Goal: Task Accomplishment & Management: Manage account settings

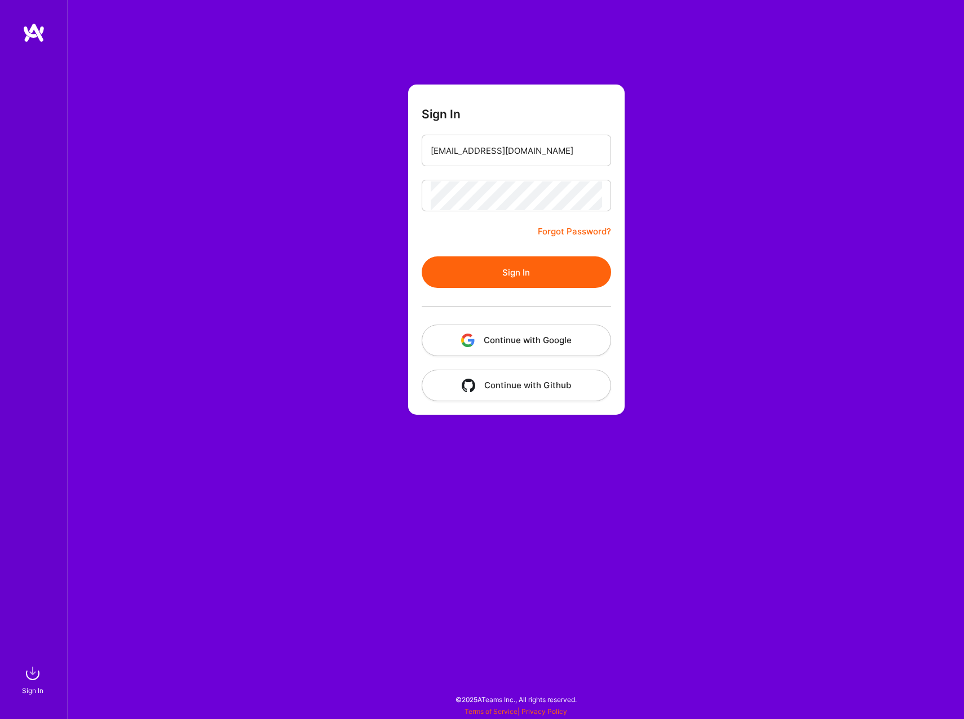
click at [844, 303] on div "Sign In [EMAIL_ADDRESS][DOMAIN_NAME] Forgot Password? Sign In Continue with Goo…" at bounding box center [516, 359] width 896 height 719
click at [590, 271] on button "Sign In" at bounding box center [516, 273] width 189 height 32
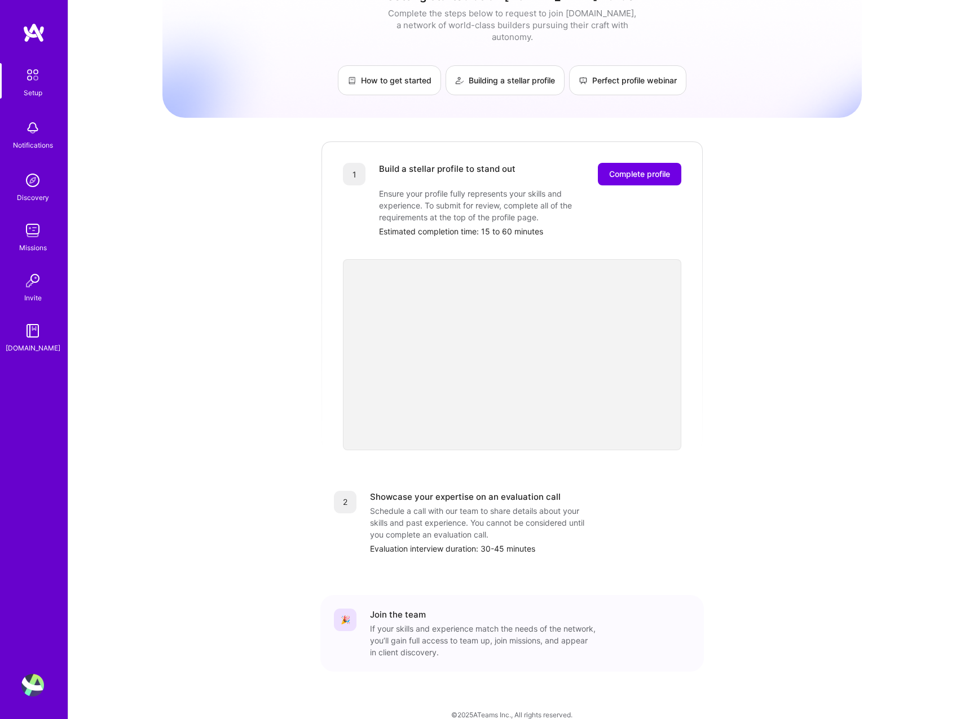
scroll to position [99, 0]
click at [635, 166] on span "Complete profile" at bounding box center [639, 171] width 61 height 11
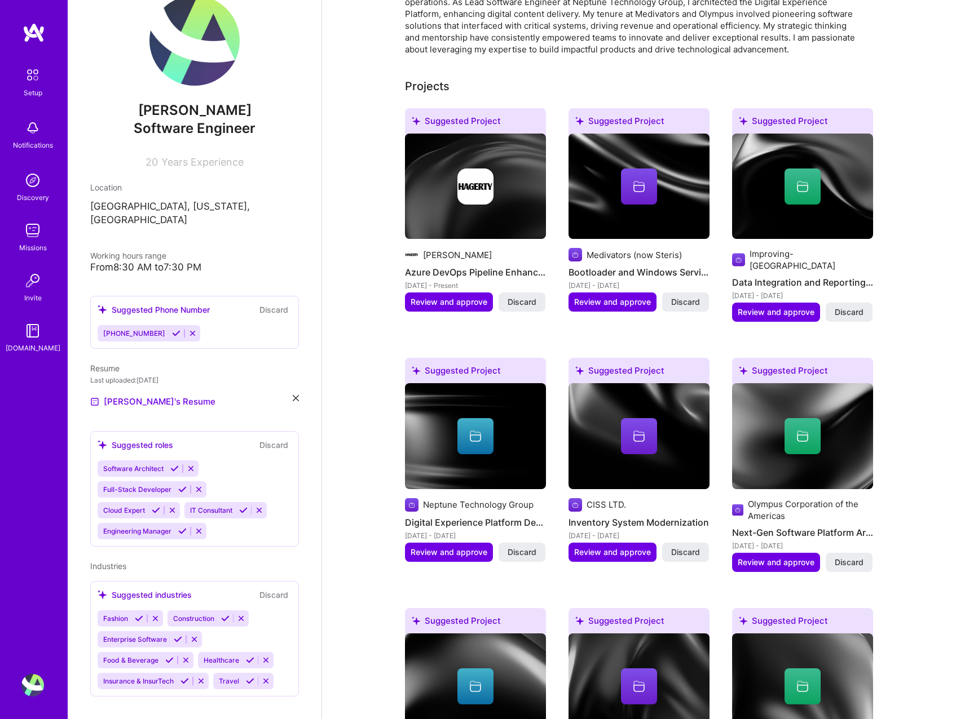
scroll to position [620, 0]
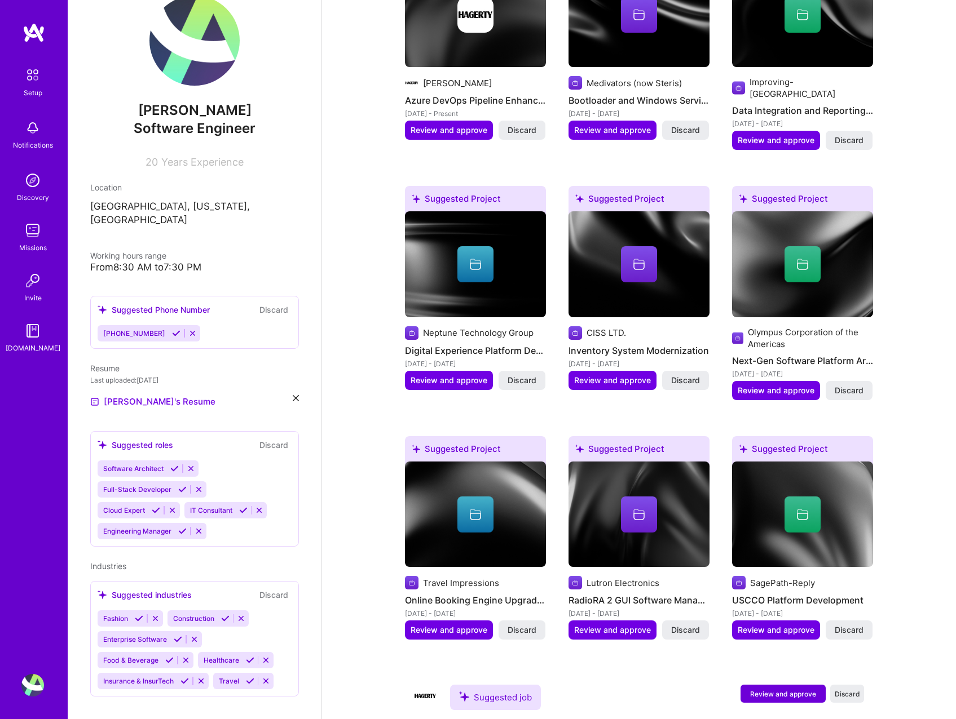
click at [260, 506] on icon at bounding box center [259, 510] width 8 height 8
click at [174, 506] on icon at bounding box center [172, 510] width 8 height 8
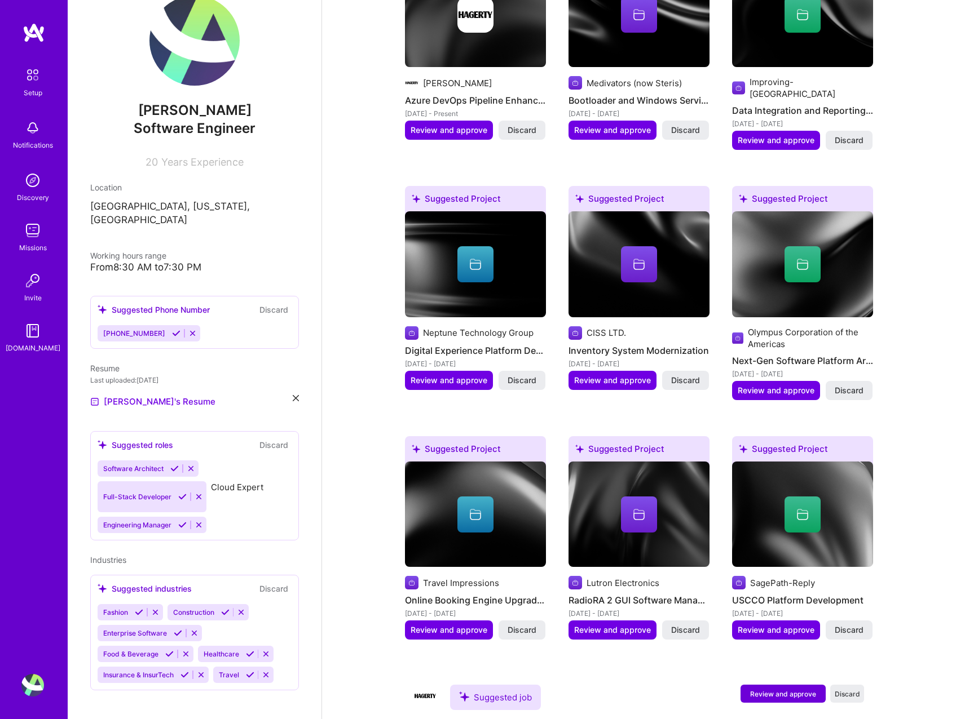
scroll to position [6, 0]
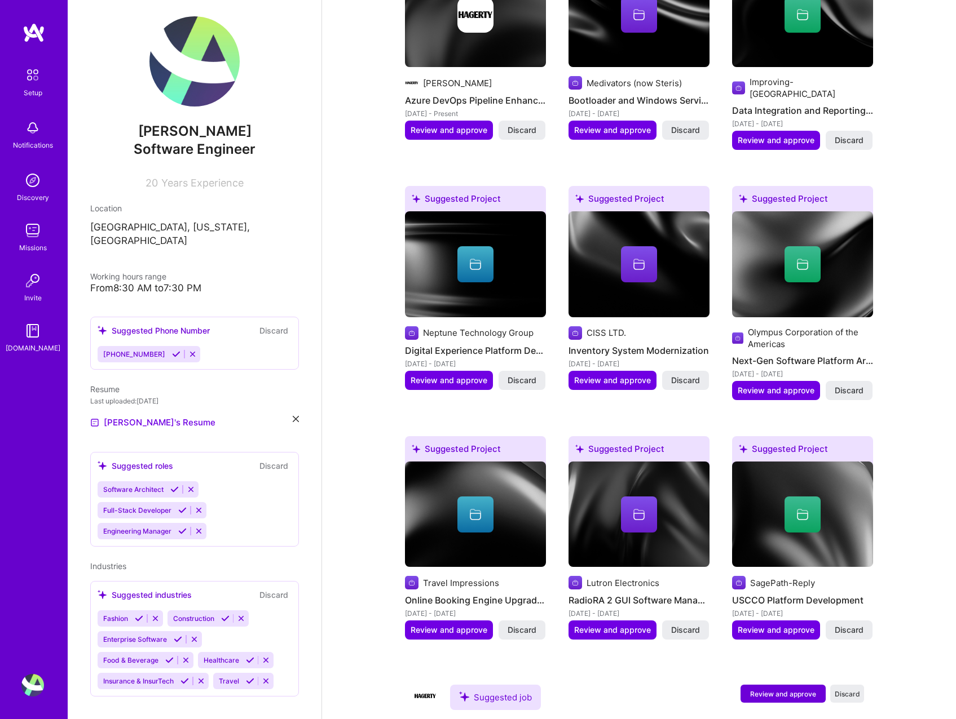
click at [200, 527] on icon at bounding box center [198, 531] width 8 height 8
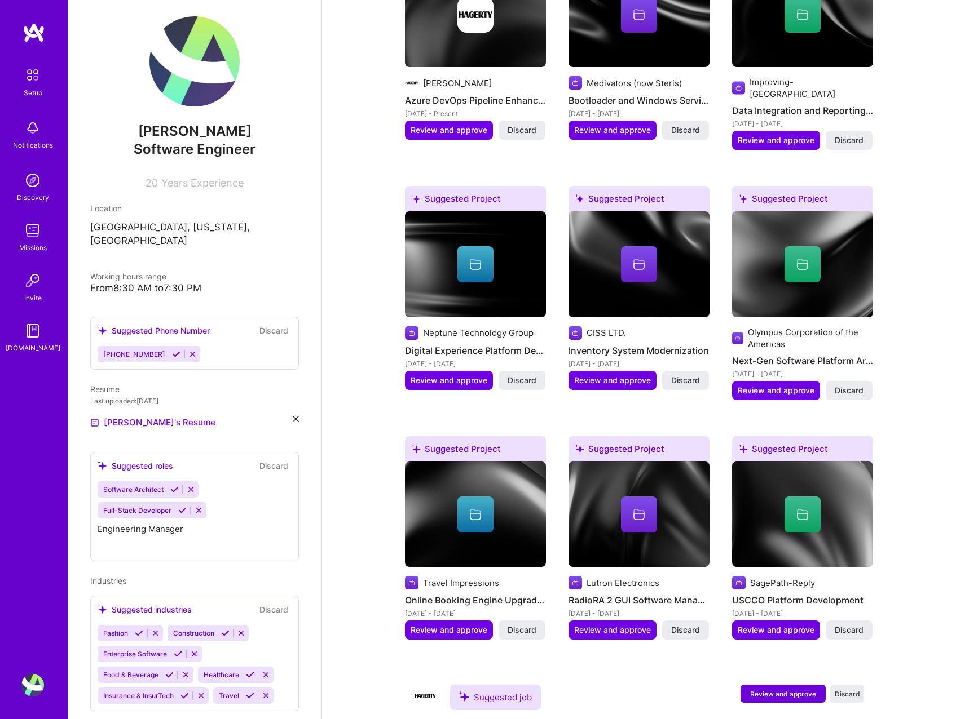
scroll to position [0, 0]
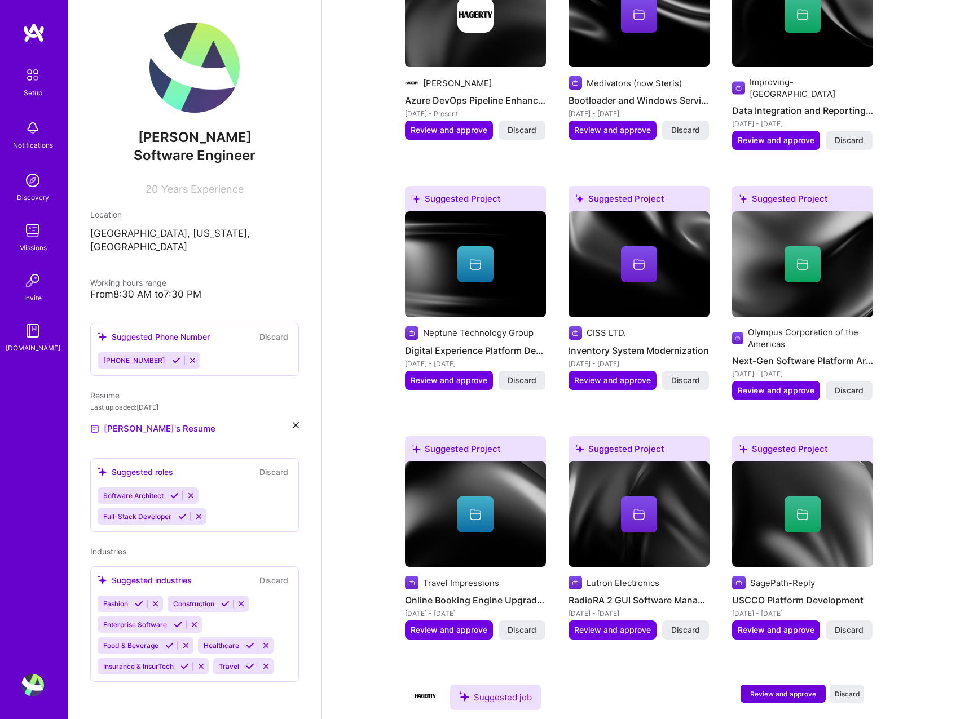
click at [202, 662] on icon at bounding box center [201, 666] width 8 height 8
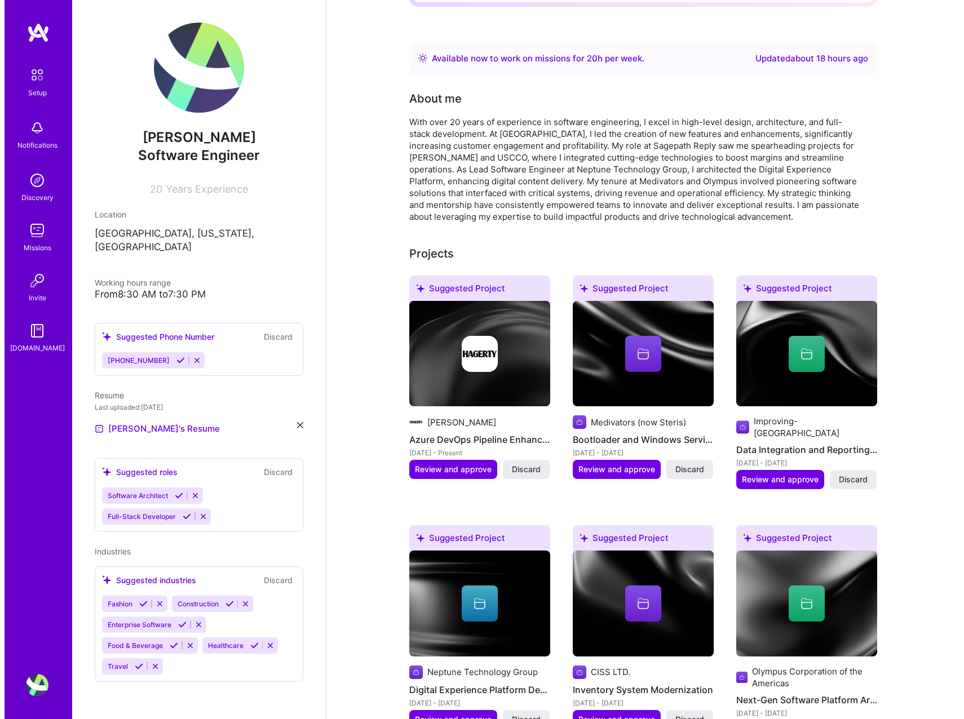
scroll to position [282, 0]
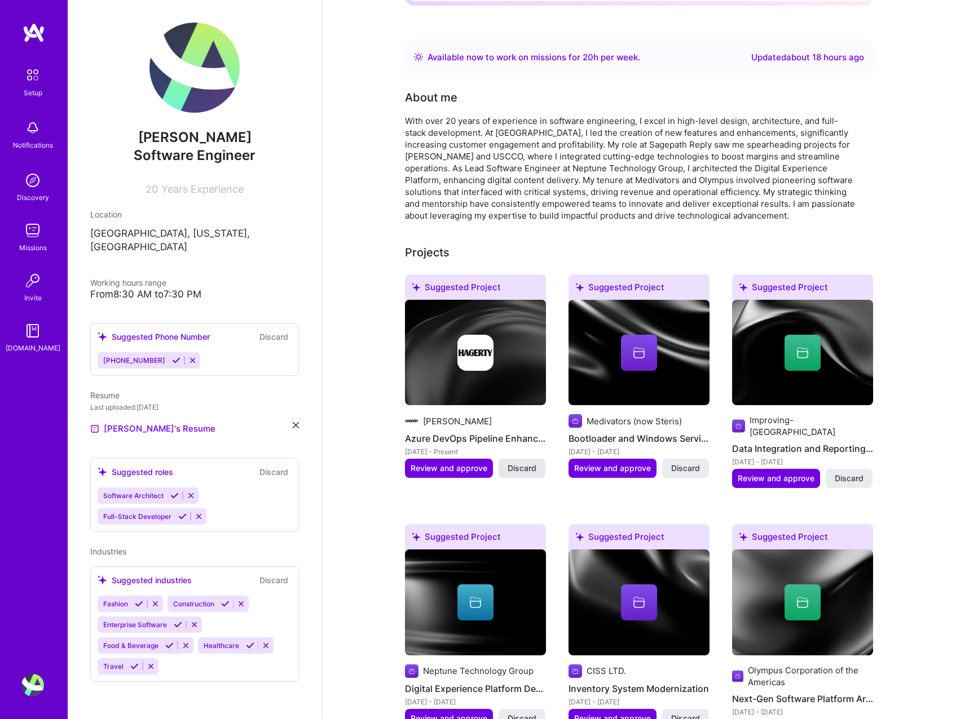
click at [515, 463] on span "Discard" at bounding box center [521, 468] width 29 height 11
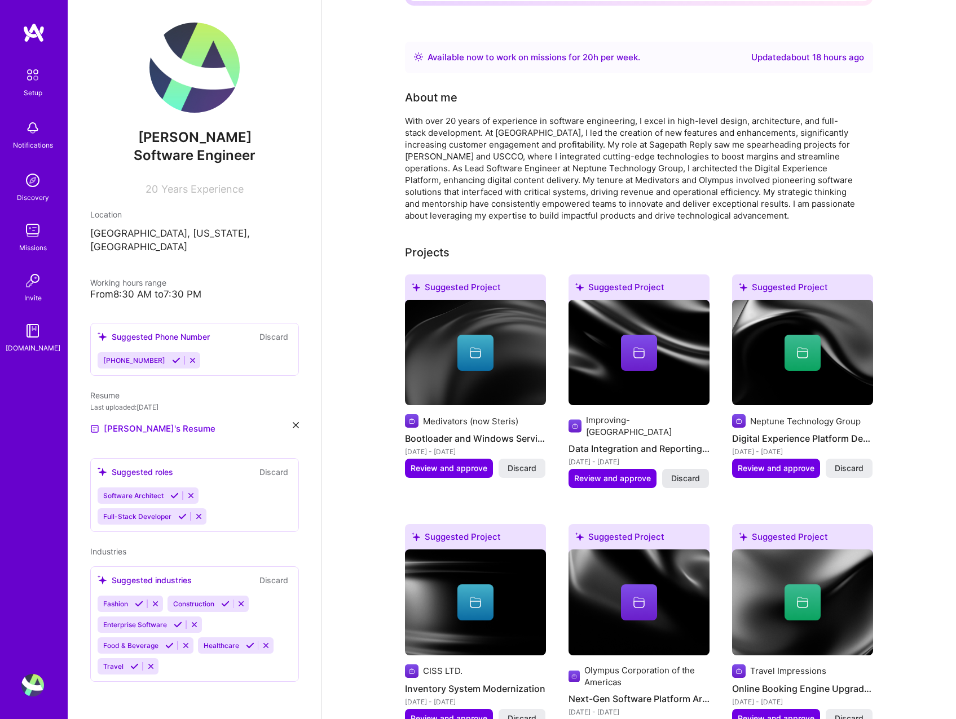
click at [697, 473] on span "Discard" at bounding box center [685, 478] width 29 height 11
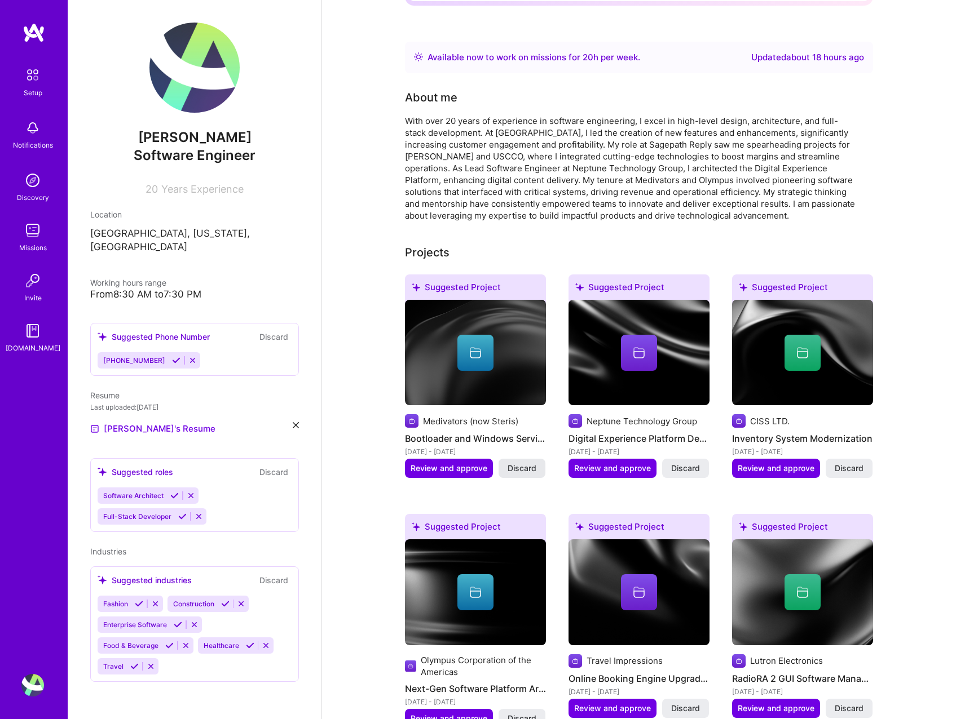
click at [520, 463] on span "Discard" at bounding box center [521, 468] width 29 height 11
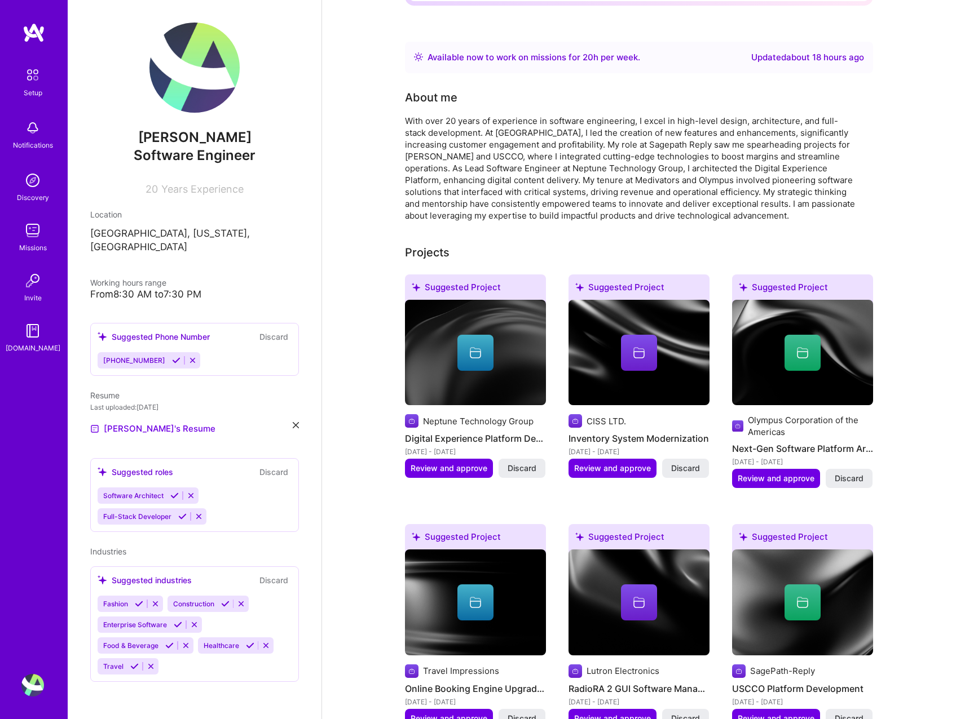
click at [520, 463] on span "Discard" at bounding box center [521, 468] width 29 height 11
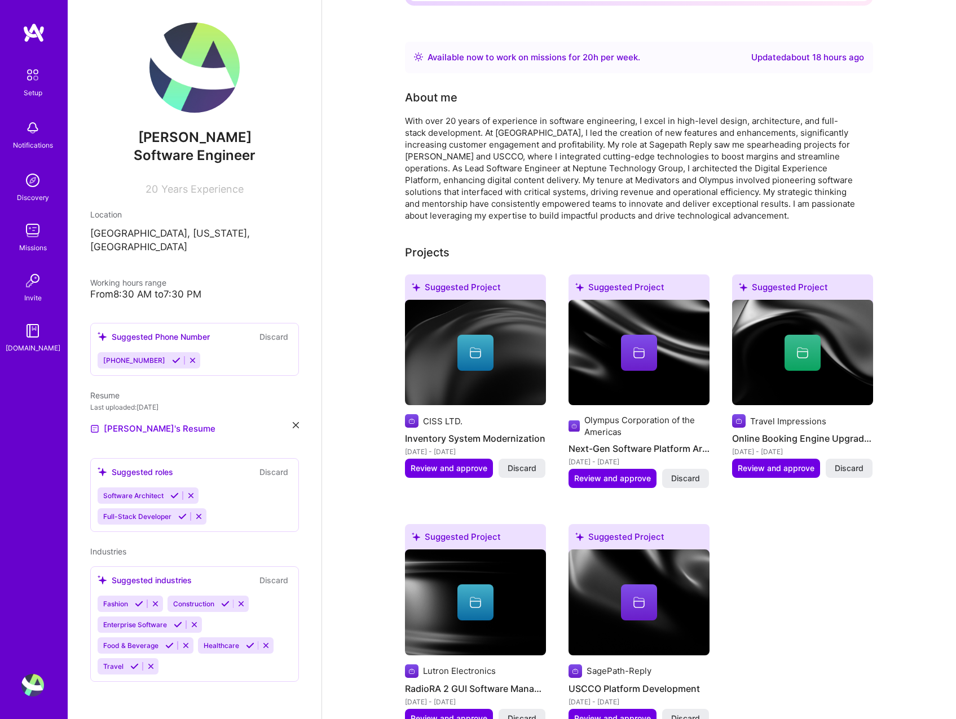
click at [520, 463] on span "Discard" at bounding box center [521, 468] width 29 height 11
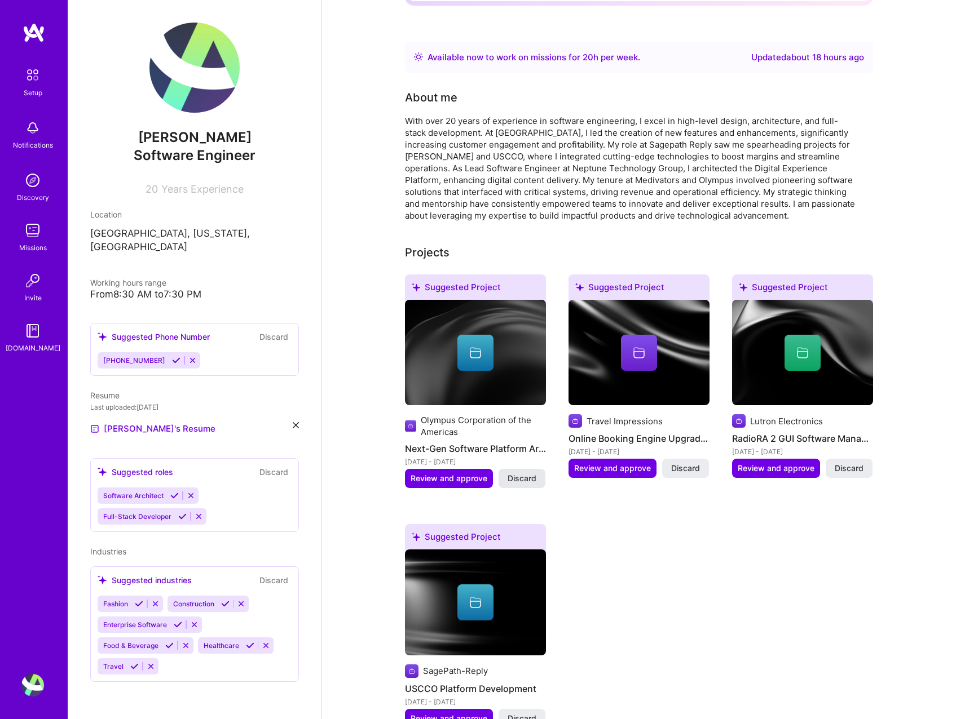
click at [525, 473] on span "Discard" at bounding box center [521, 478] width 29 height 11
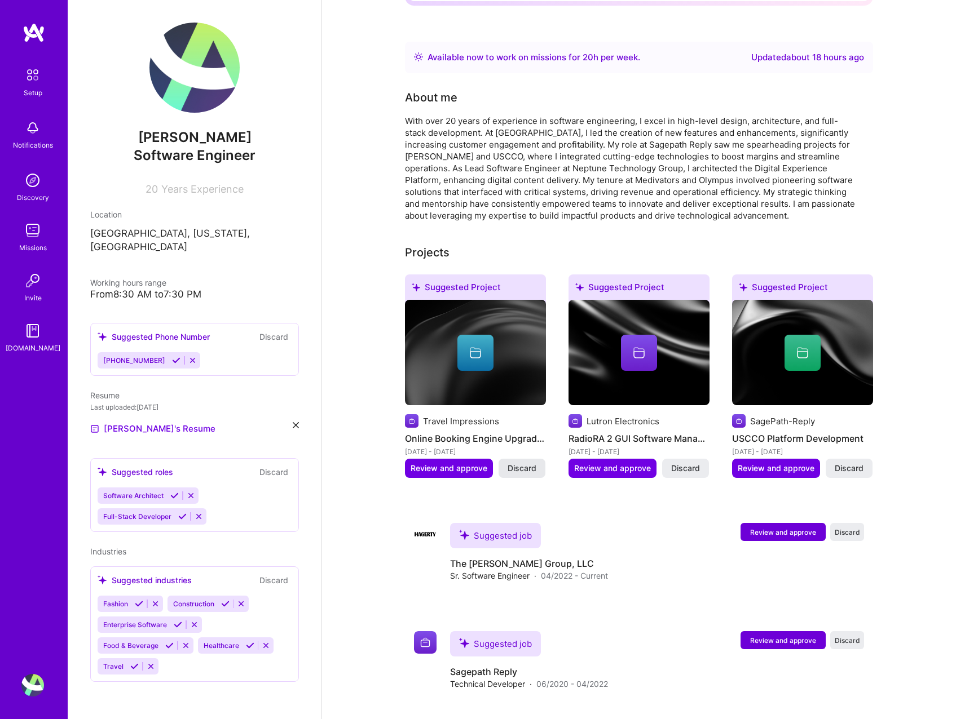
click at [525, 461] on button "Discard" at bounding box center [521, 468] width 47 height 19
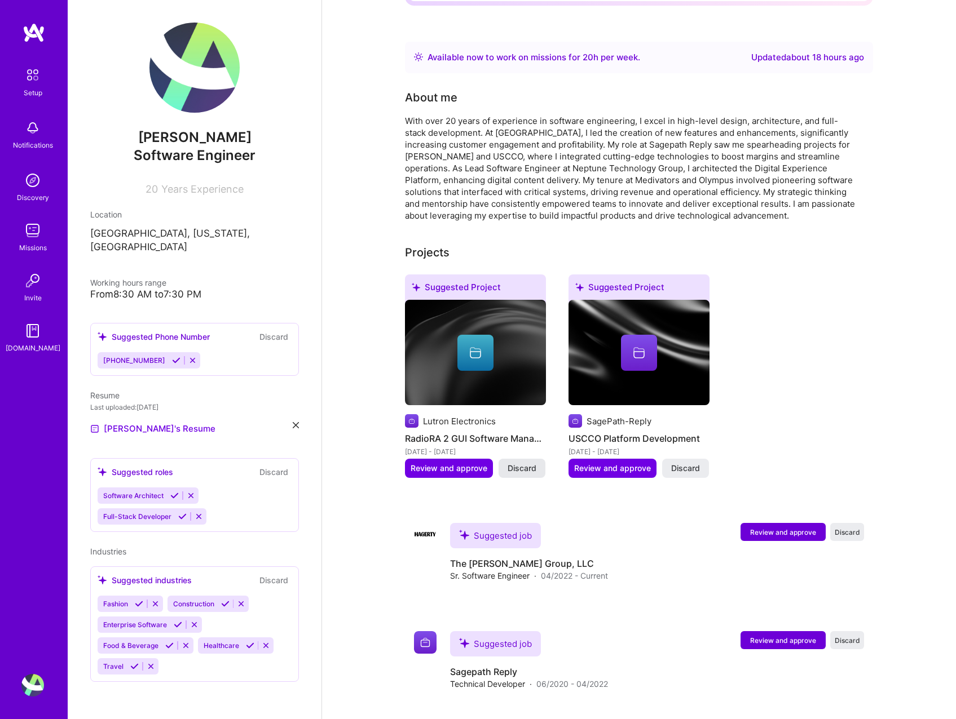
click at [525, 463] on span "Discard" at bounding box center [521, 468] width 29 height 11
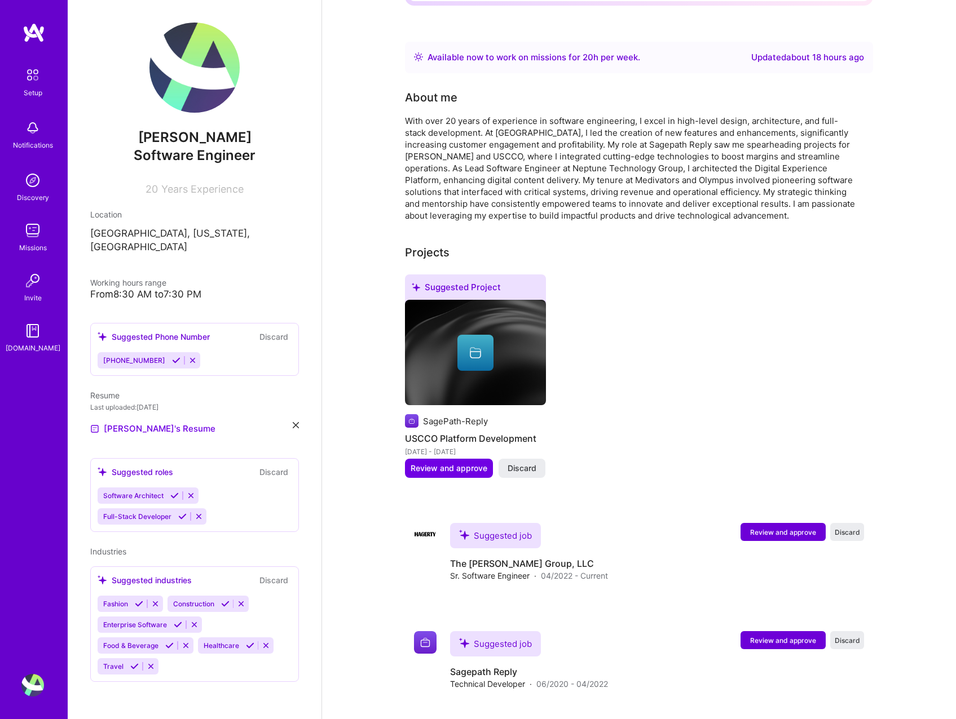
click at [525, 463] on span "Discard" at bounding box center [521, 468] width 29 height 11
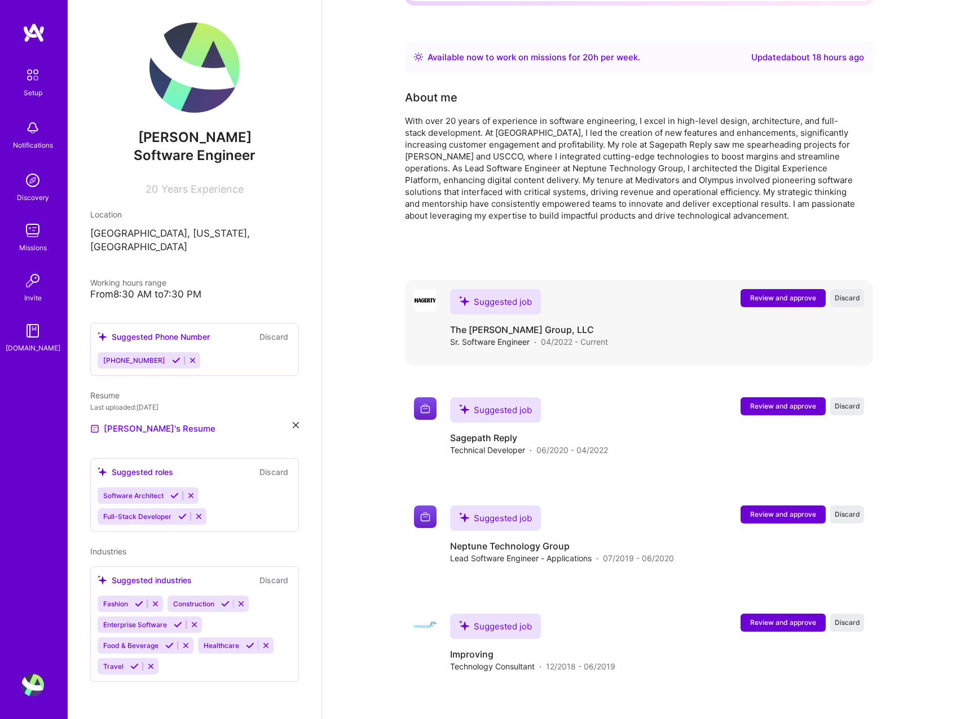
click at [767, 293] on span "Review and approve" at bounding box center [783, 298] width 66 height 10
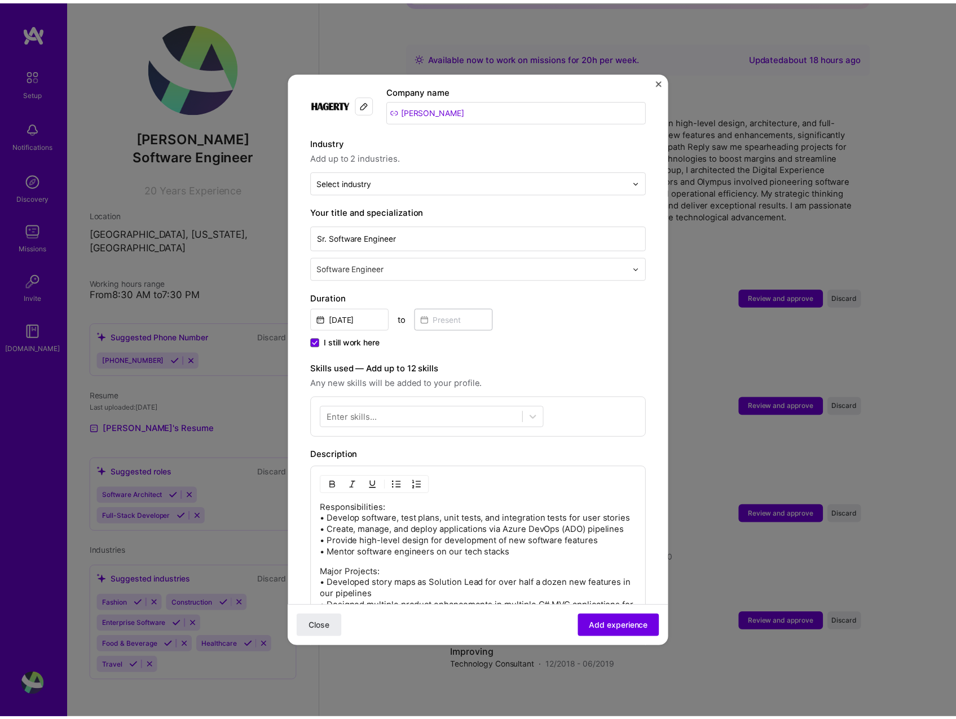
scroll to position [0, 0]
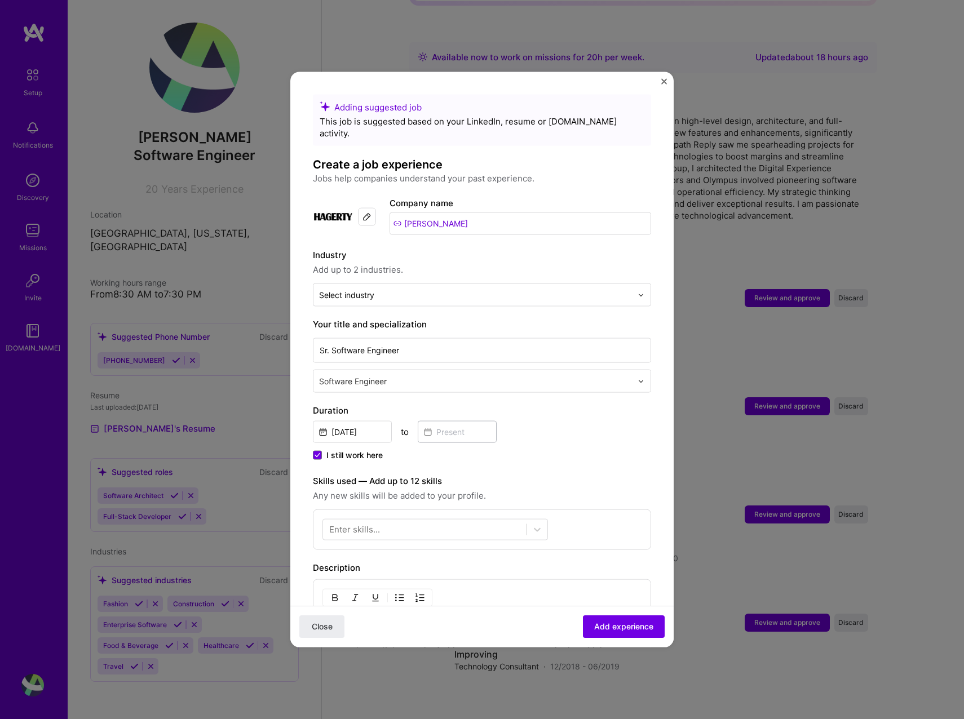
click at [664, 82] on img "Close" at bounding box center [664, 82] width 6 height 6
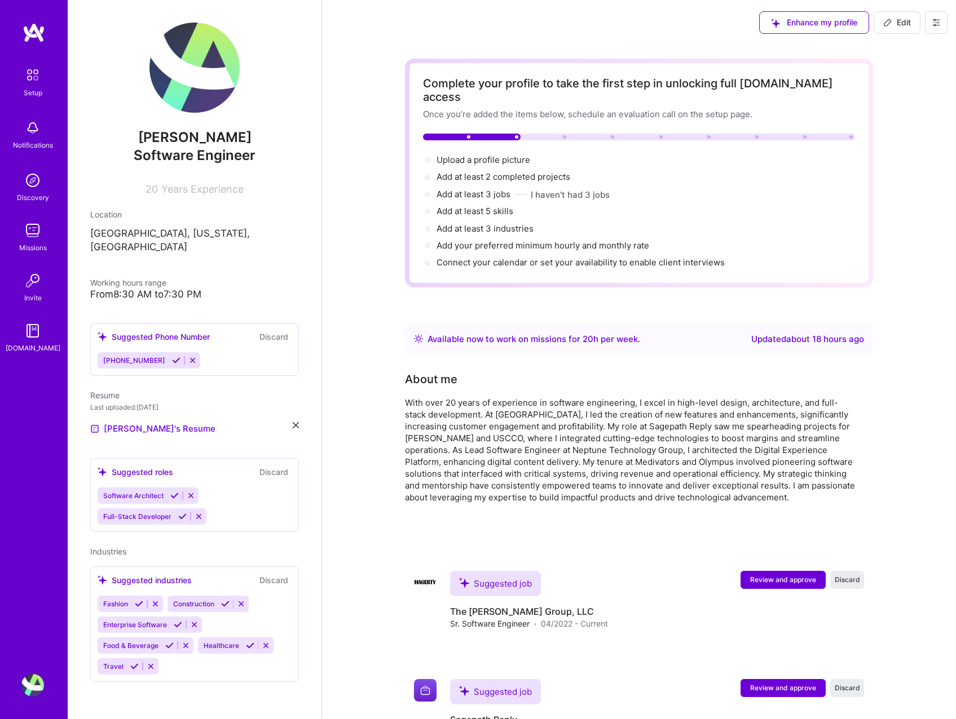
click at [618, 333] on div "Available now to work on missions for 20 h per week ." at bounding box center [533, 340] width 213 height 14
click at [938, 20] on icon at bounding box center [935, 22] width 7 height 7
click at [908, 47] on button "Settings" at bounding box center [905, 48] width 85 height 29
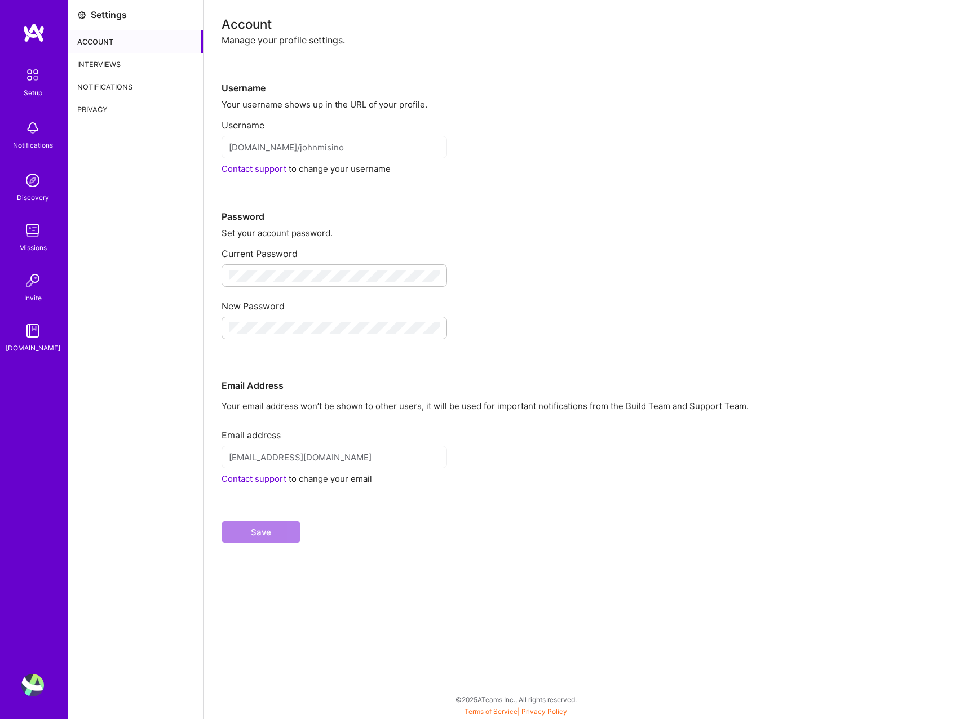
click at [34, 76] on img at bounding box center [33, 75] width 24 height 24
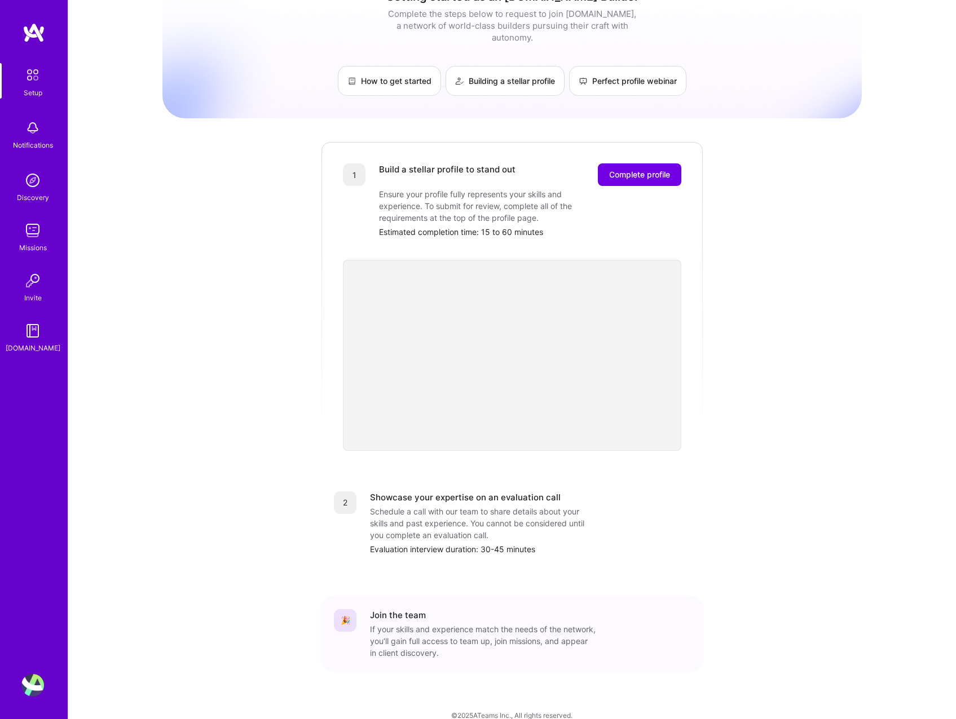
scroll to position [99, 0]
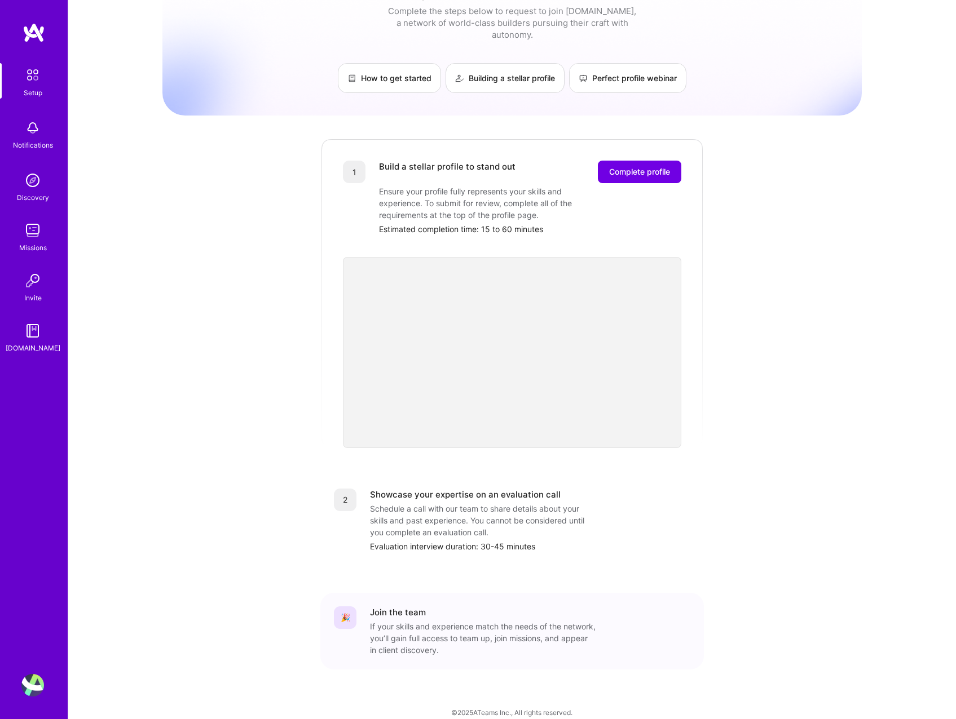
click at [31, 137] on img at bounding box center [32, 128] width 23 height 23
click at [27, 78] on img at bounding box center [33, 75] width 24 height 24
click at [27, 681] on img at bounding box center [32, 685] width 23 height 23
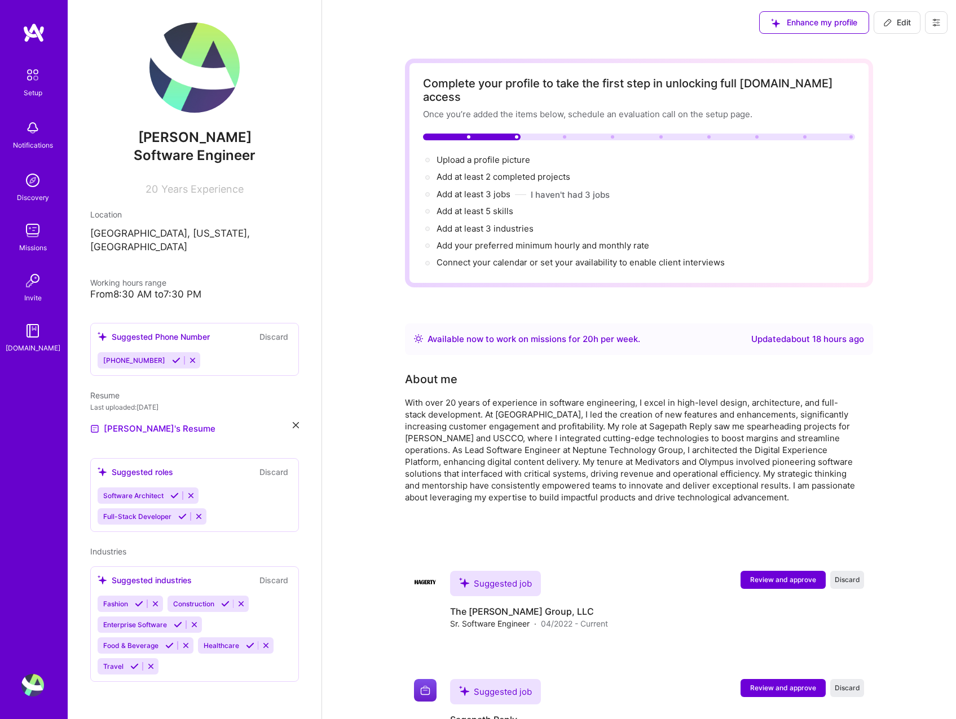
click at [937, 20] on icon at bounding box center [935, 22] width 9 height 9
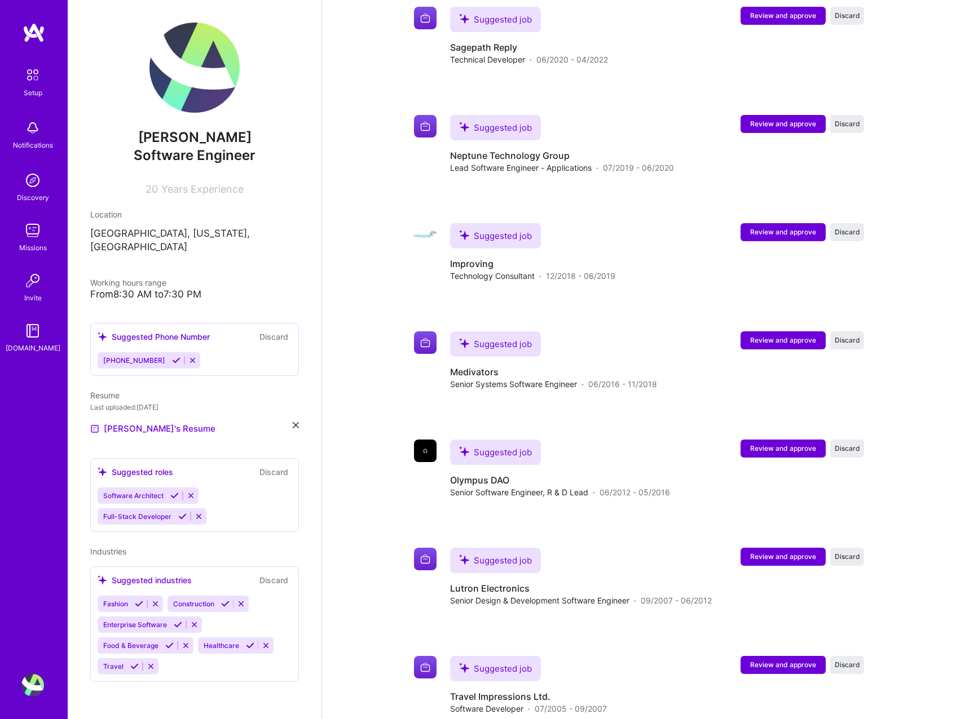
scroll to position [808, 0]
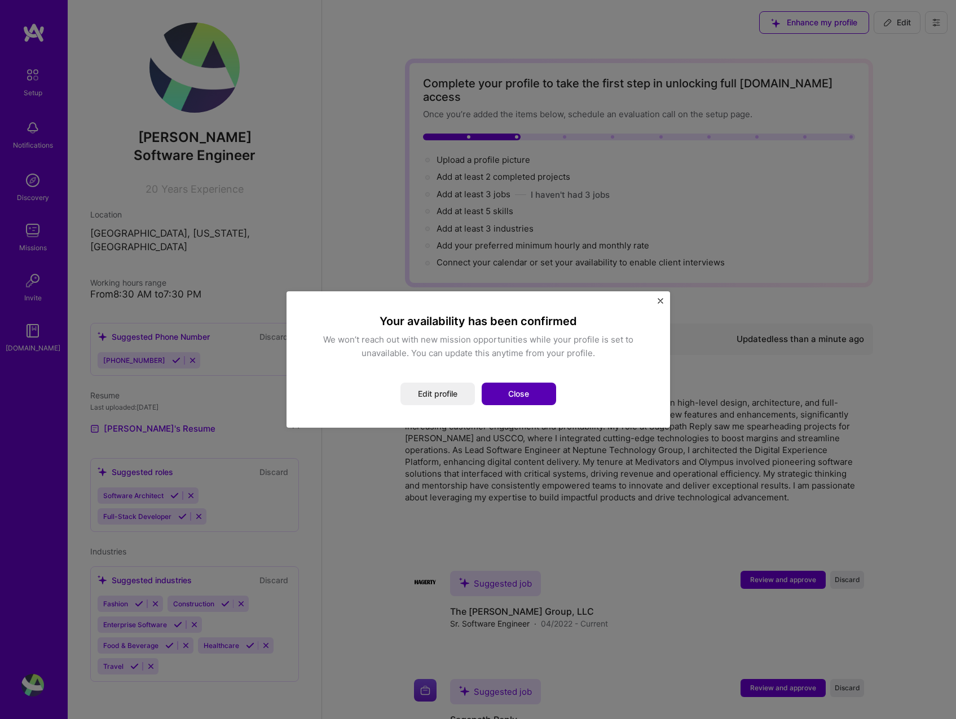
click at [498, 391] on button "Close" at bounding box center [518, 394] width 74 height 23
